Goal: Task Accomplishment & Management: Manage account settings

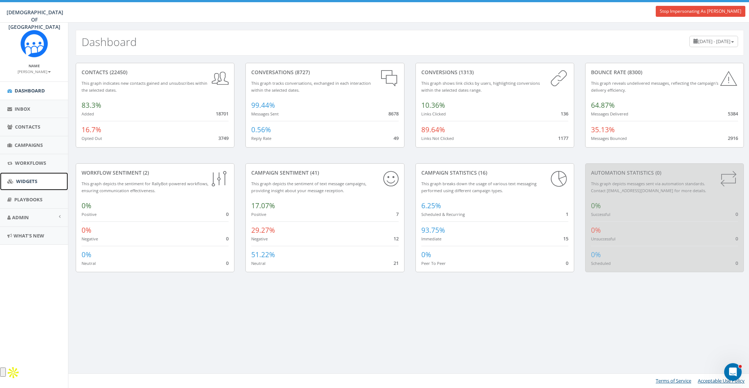
click at [21, 185] on link "Widgets" at bounding box center [34, 182] width 68 height 18
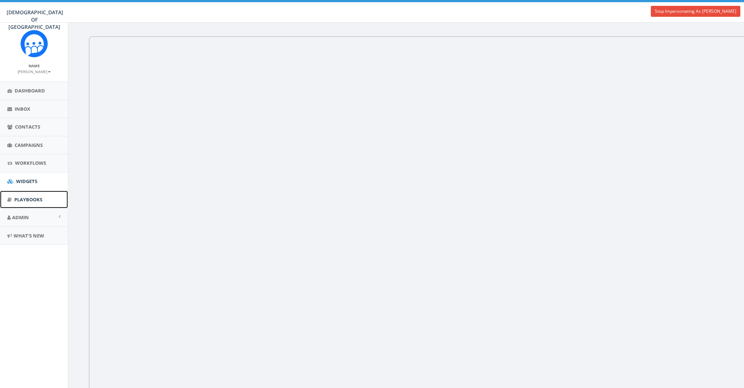
click at [24, 201] on span "Playbooks" at bounding box center [28, 199] width 28 height 7
click at [19, 213] on link "Admin" at bounding box center [34, 218] width 68 height 18
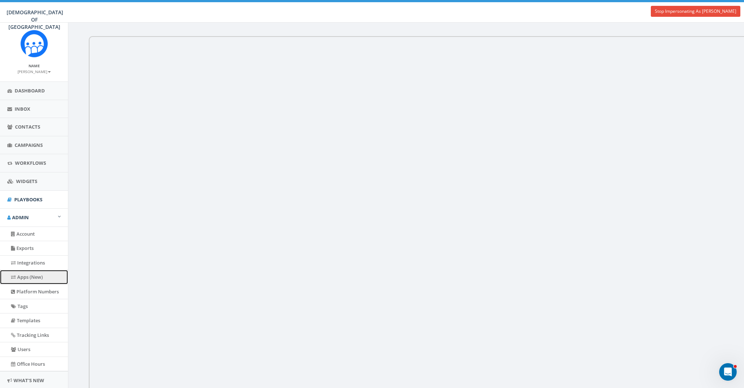
click at [33, 279] on link "Apps (New)" at bounding box center [34, 277] width 68 height 14
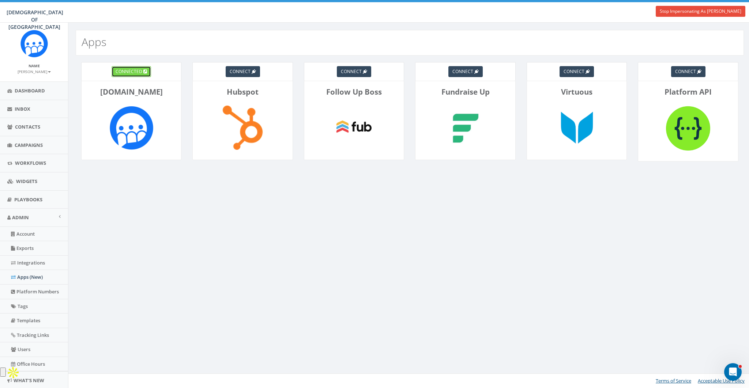
click at [130, 74] on span "connected" at bounding box center [129, 71] width 27 height 6
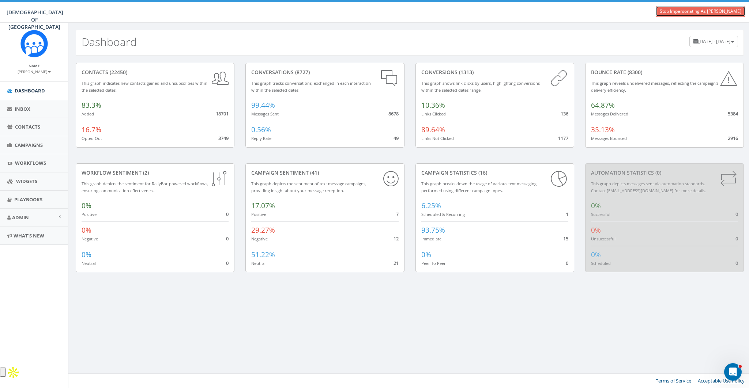
click at [708, 15] on link "Stop Impersonating As [PERSON_NAME]" at bounding box center [701, 11] width 90 height 11
